Goal: Navigation & Orientation: Find specific page/section

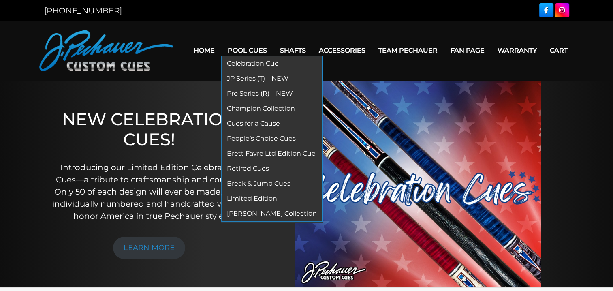
click at [244, 53] on link "Pool Cues" at bounding box center [247, 50] width 52 height 21
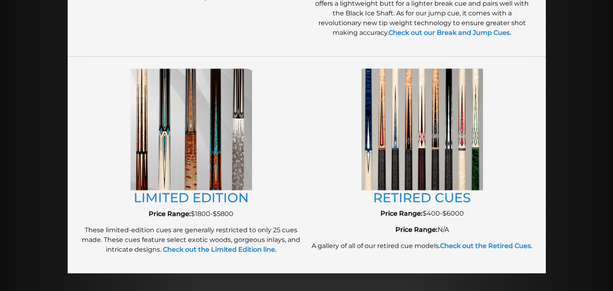
scroll to position [863, 0]
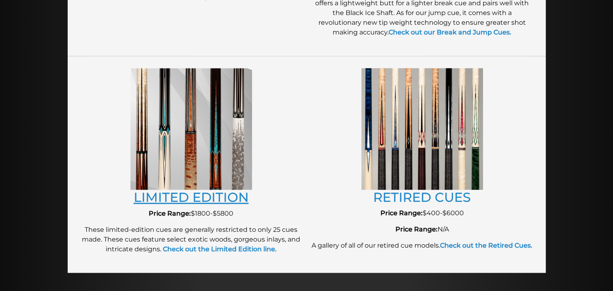
click at [198, 193] on link "LIMITED EDITION" at bounding box center [191, 197] width 115 height 16
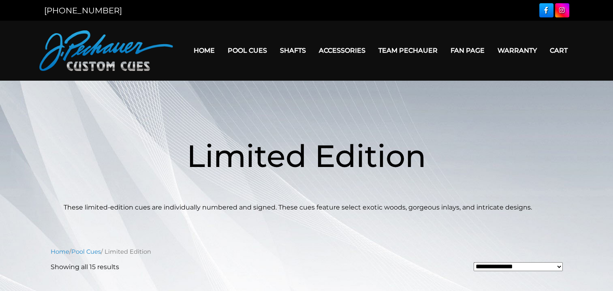
click at [460, 51] on link "Fan Page" at bounding box center [467, 50] width 47 height 21
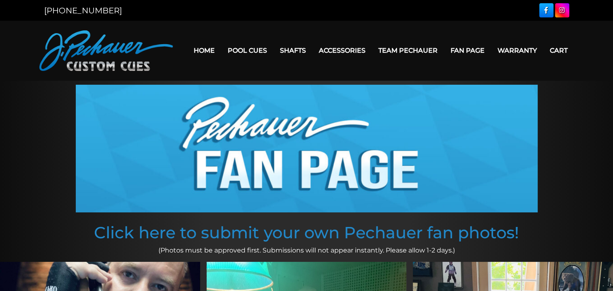
click at [523, 49] on link "Warranty" at bounding box center [517, 50] width 52 height 21
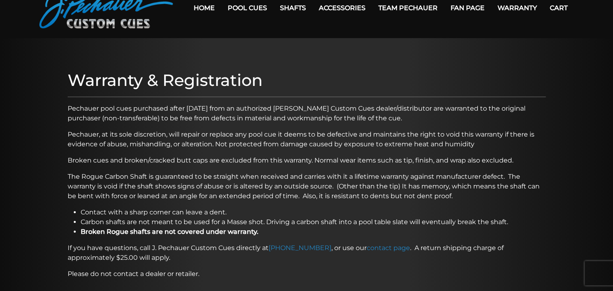
scroll to position [43, 0]
